Goal: Obtain resource: Download file/media

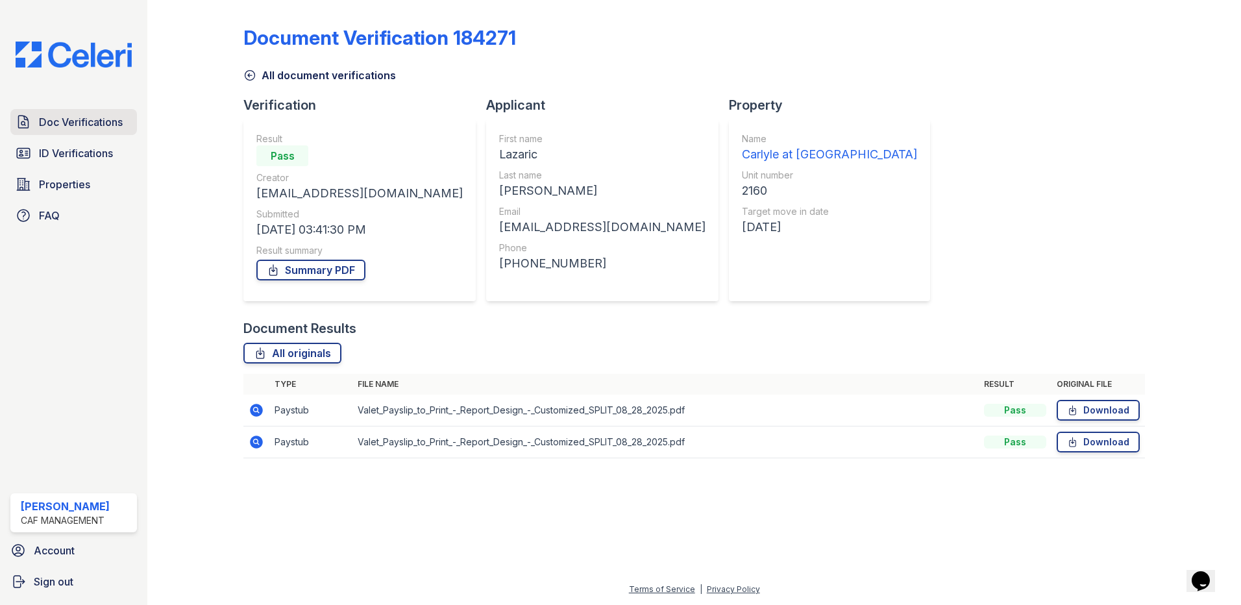
click at [73, 116] on span "Doc Verifications" at bounding box center [81, 122] width 84 height 16
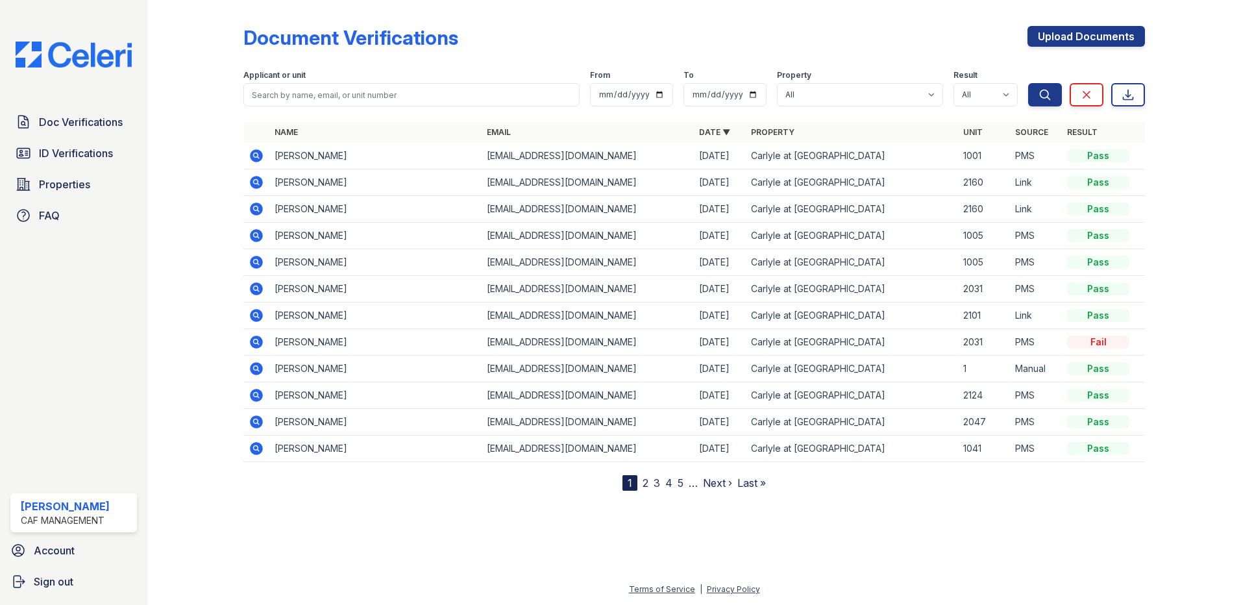
click at [254, 182] on icon at bounding box center [257, 183] width 16 height 16
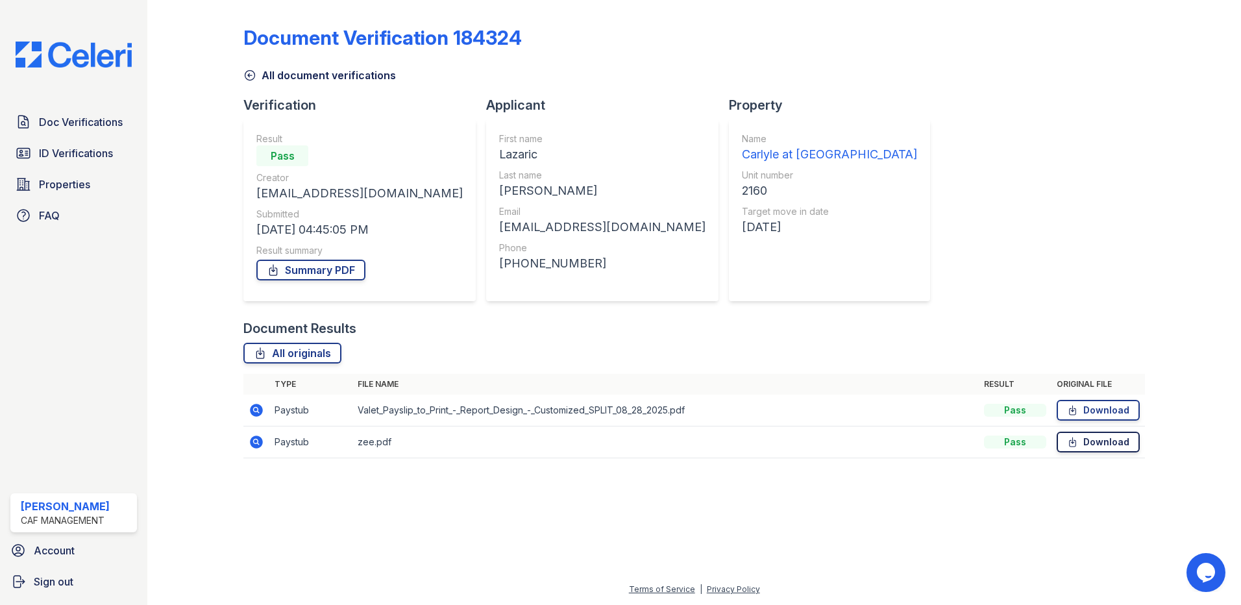
click at [1090, 447] on link "Download" at bounding box center [1098, 442] width 83 height 21
click at [68, 149] on span "ID Verifications" at bounding box center [76, 153] width 74 height 16
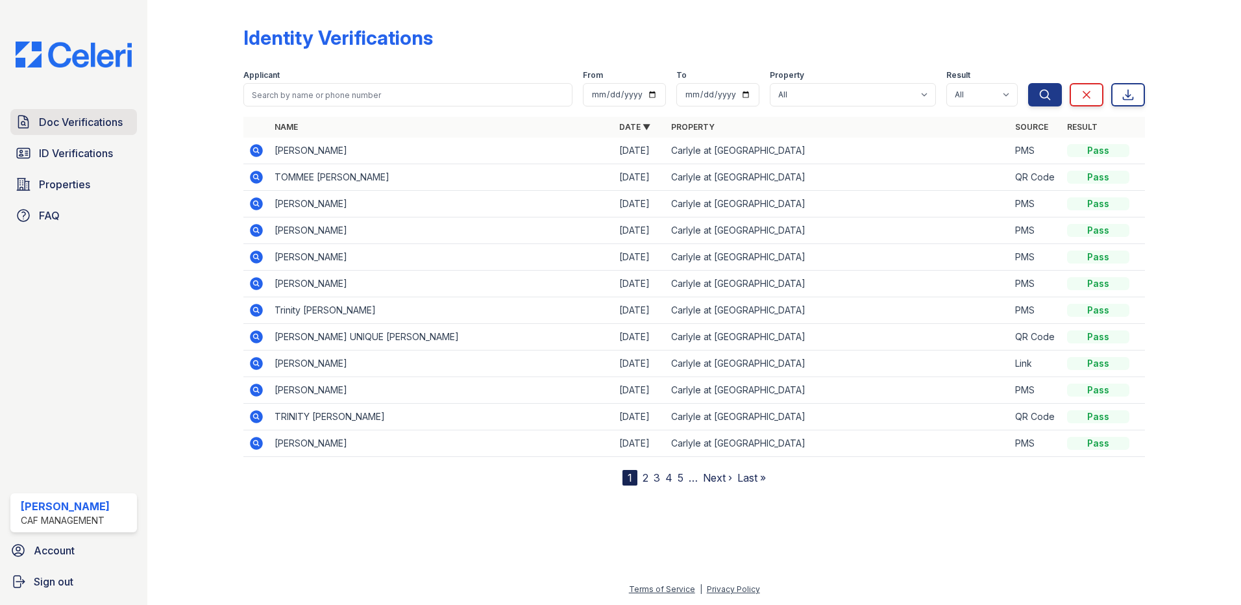
click at [81, 117] on span "Doc Verifications" at bounding box center [81, 122] width 84 height 16
